Goal: Transaction & Acquisition: Purchase product/service

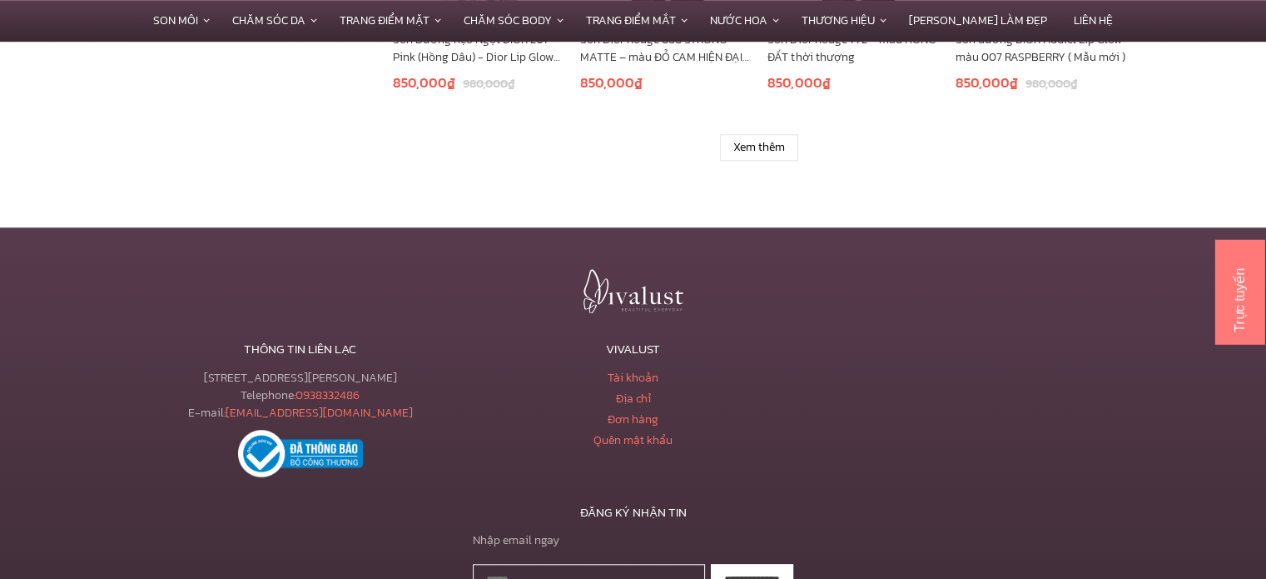
scroll to position [1115, 0]
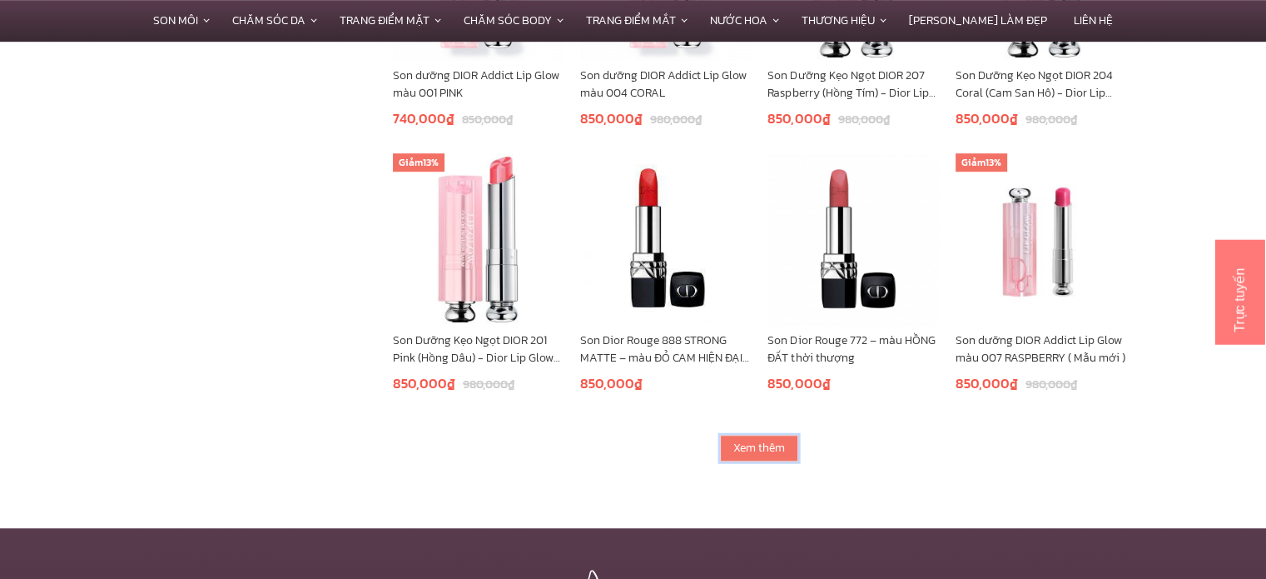
click at [763, 445] on link "Xem thêm" at bounding box center [759, 448] width 78 height 27
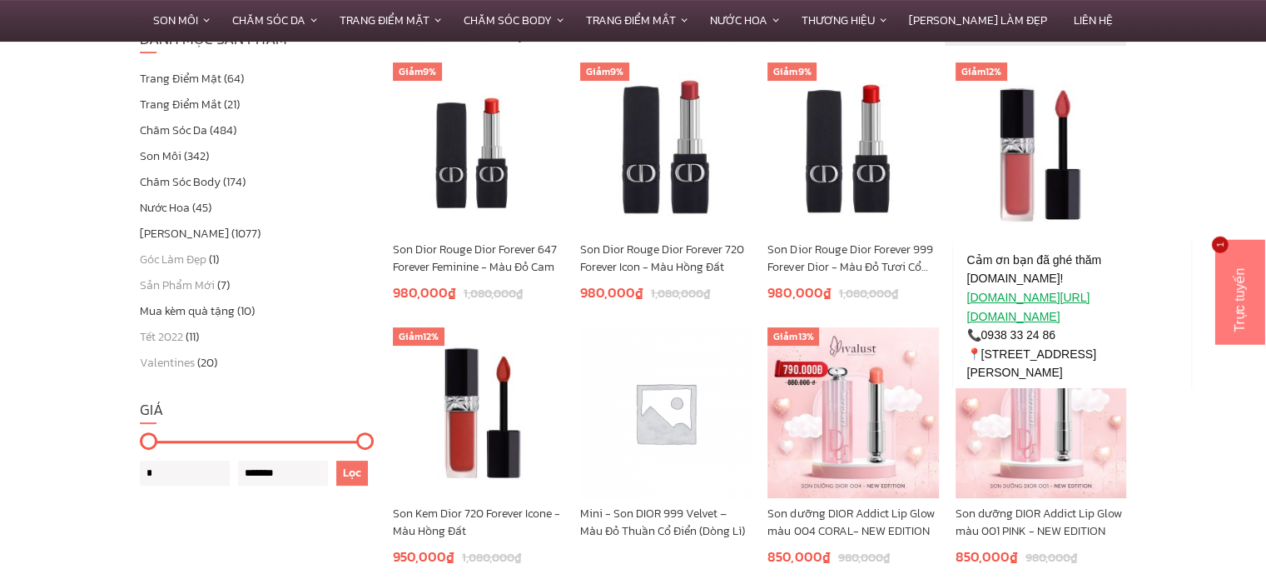
scroll to position [412, 0]
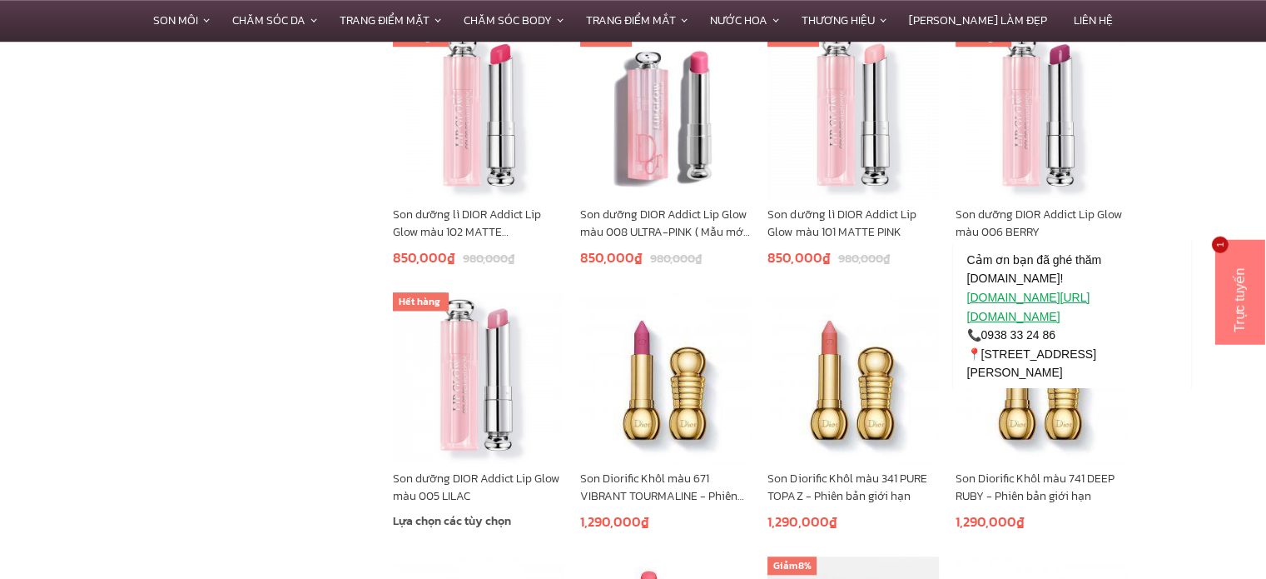
scroll to position [1507, 0]
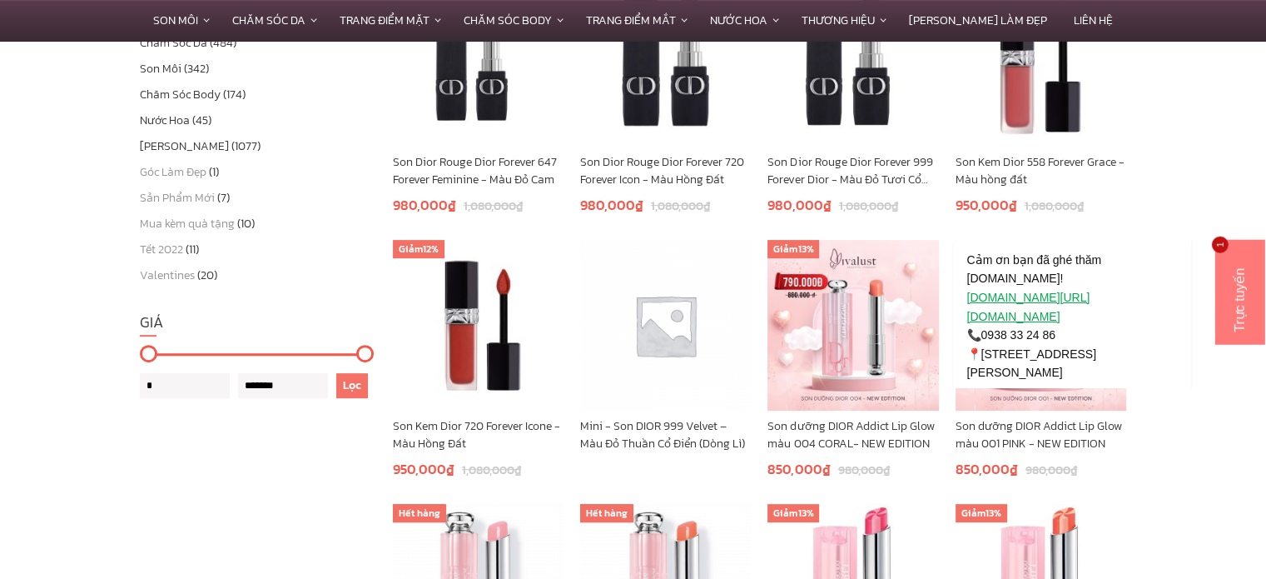
scroll to position [463, 0]
